Goal: Understand process/instructions: Learn how to perform a task or action

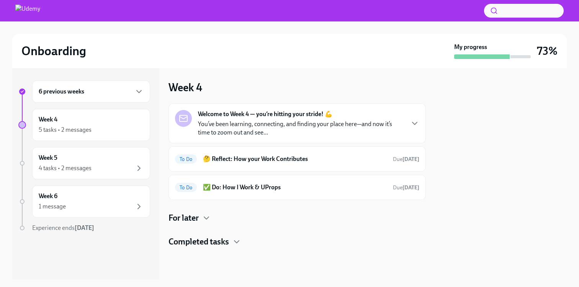
click at [361, 128] on p "You’ve been learning, connecting, and finding your place here—and now it’s time…" at bounding box center [301, 128] width 206 height 17
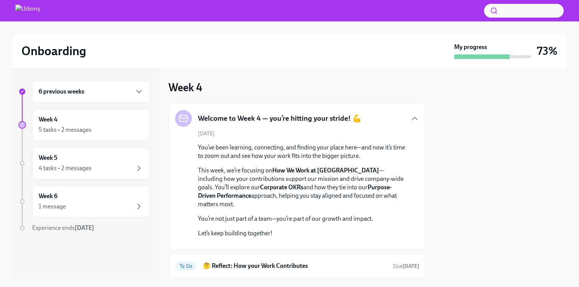
click at [363, 126] on div "Welcome to Week 4 — you’re hitting your stride! 💪" at bounding box center [297, 118] width 244 height 17
click at [429, 125] on div "6 previous weeks Week 4 5 tasks • 2 messages Week 5 4 tasks • 2 messages Week 6…" at bounding box center [289, 173] width 554 height 211
click at [412, 113] on div "Welcome to Week 4 — you’re hitting your stride! 💪" at bounding box center [297, 118] width 244 height 17
click at [411, 114] on icon "button" at bounding box center [414, 118] width 9 height 9
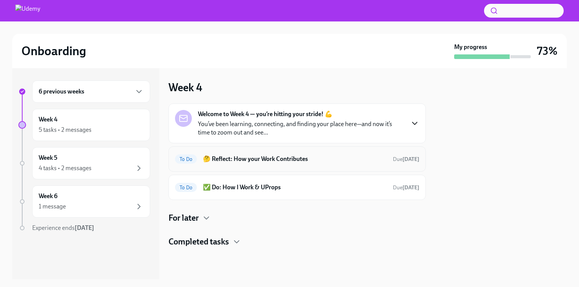
click at [317, 150] on div "To Do 🤔 Reflect: How your Work Contributes Due [DATE]" at bounding box center [296, 158] width 257 height 25
click at [317, 159] on h6 "🤔 Reflect: How your Work Contributes" at bounding box center [295, 159] width 184 height 8
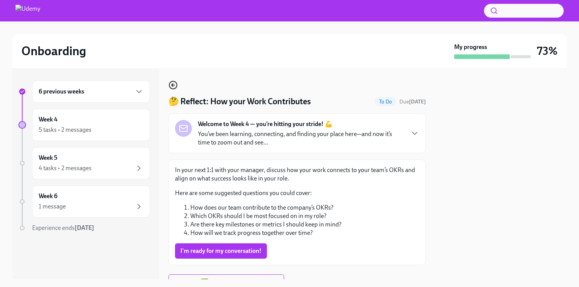
click at [172, 84] on icon "button" at bounding box center [173, 84] width 2 height 3
